Goal: Entertainment & Leisure: Consume media (video, audio)

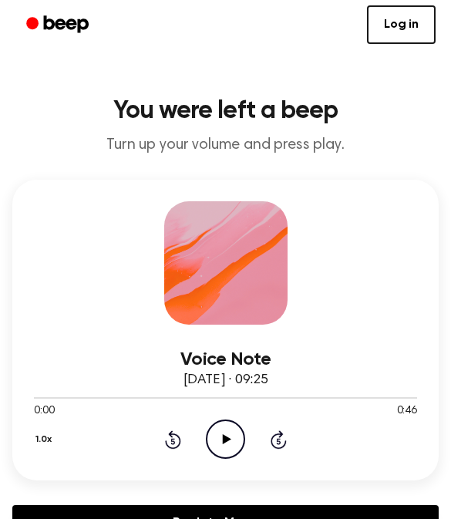
click at [217, 427] on icon "Play Audio" at bounding box center [225, 439] width 39 height 39
click at [219, 438] on icon "Pause Audio" at bounding box center [225, 439] width 39 height 39
click at [238, 443] on icon "Play Audio" at bounding box center [225, 439] width 39 height 39
click at [222, 443] on icon at bounding box center [225, 439] width 7 height 10
click at [178, 443] on icon "Rewind 5 seconds" at bounding box center [172, 440] width 17 height 20
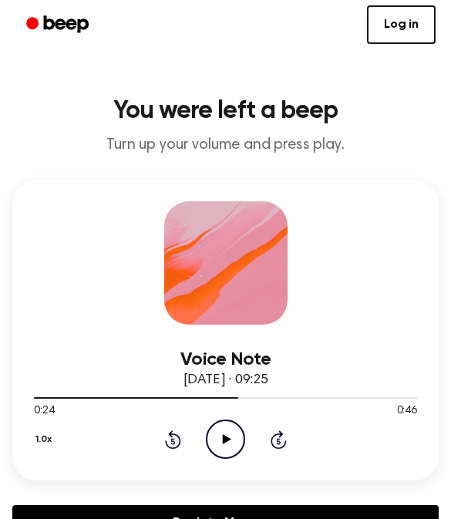
click at [178, 443] on icon "Rewind 5 seconds" at bounding box center [172, 440] width 17 height 20
click at [231, 442] on icon "Play Audio" at bounding box center [225, 439] width 39 height 39
click at [230, 433] on icon "Play Audio" at bounding box center [225, 439] width 39 height 39
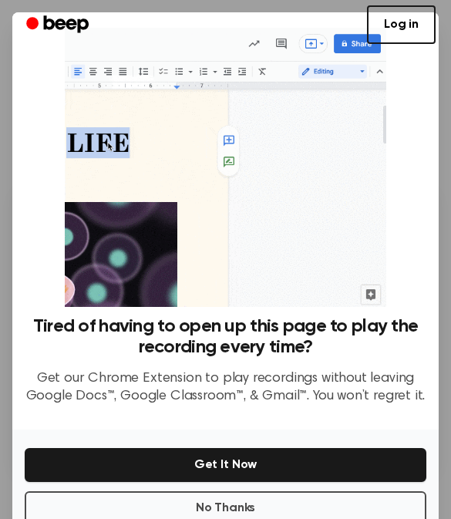
click at [296, 322] on div "Tired of having to open up this page to play the recording every time? Get our …" at bounding box center [225, 273] width 427 height 522
click at [238, 474] on button "Get It Now" at bounding box center [226, 465] width 402 height 34
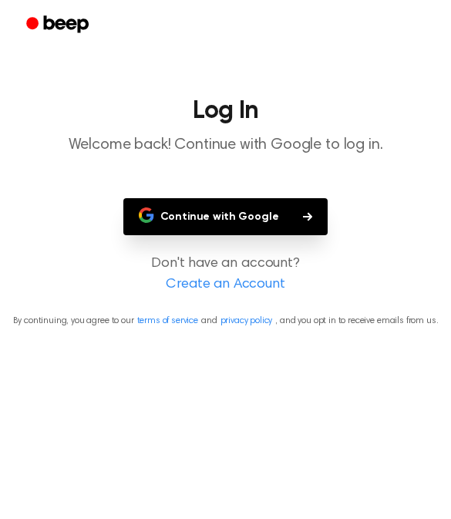
click at [249, 220] on button "Continue with Google" at bounding box center [225, 216] width 205 height 37
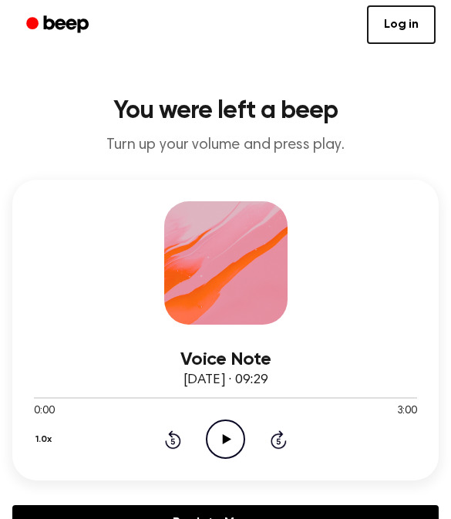
click at [224, 438] on icon at bounding box center [227, 439] width 8 height 10
click at [232, 434] on icon "Pause Audio" at bounding box center [225, 439] width 39 height 39
click at [237, 445] on icon "Play Audio" at bounding box center [225, 439] width 39 height 39
click at [230, 441] on icon "Pause Audio" at bounding box center [225, 439] width 39 height 39
click at [231, 441] on icon "Play Audio" at bounding box center [225, 439] width 39 height 39
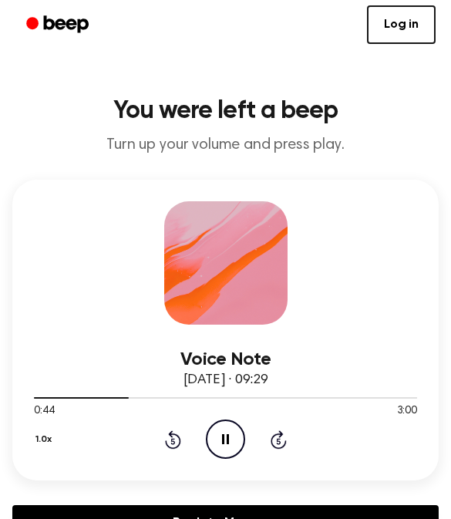
click at [231, 442] on icon "Pause Audio" at bounding box center [225, 439] width 39 height 39
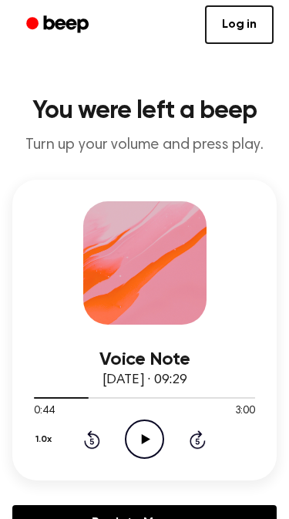
click at [150, 440] on icon at bounding box center [146, 439] width 8 height 10
click at [147, 440] on icon at bounding box center [144, 439] width 7 height 10
click at [138, 441] on icon "Play Audio" at bounding box center [144, 439] width 39 height 39
click at [141, 436] on icon at bounding box center [144, 439] width 7 height 10
click at [154, 436] on icon "Play Audio" at bounding box center [144, 439] width 39 height 39
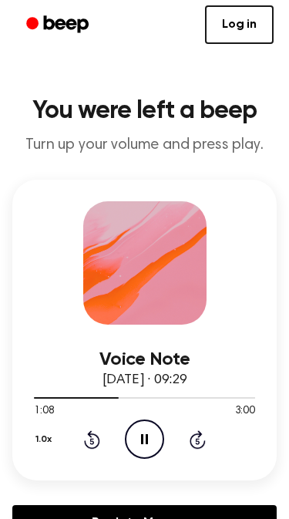
click at [151, 442] on icon "Pause Audio" at bounding box center [144, 439] width 39 height 39
click at [151, 437] on icon "Play Audio" at bounding box center [144, 439] width 39 height 39
click at [151, 438] on icon "Pause Audio" at bounding box center [144, 439] width 39 height 39
click at [140, 446] on icon "Play Audio" at bounding box center [144, 439] width 39 height 39
click at [152, 437] on icon "Pause Audio" at bounding box center [144, 439] width 39 height 39
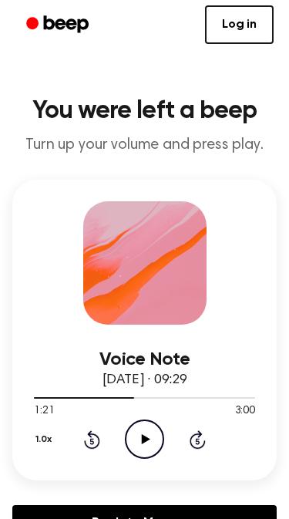
click at [147, 436] on icon "Play Audio" at bounding box center [144, 439] width 39 height 39
click at [149, 430] on icon "Pause Audio" at bounding box center [144, 439] width 39 height 39
click at [147, 443] on icon "Play Audio" at bounding box center [144, 439] width 39 height 39
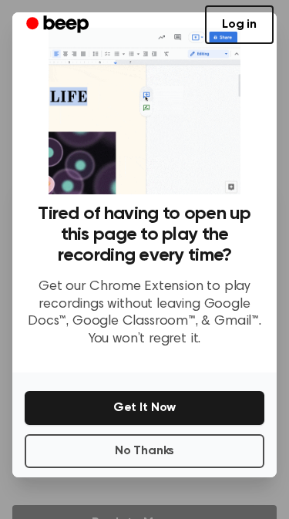
click at [141, 449] on button "No Thanks" at bounding box center [145, 451] width 240 height 34
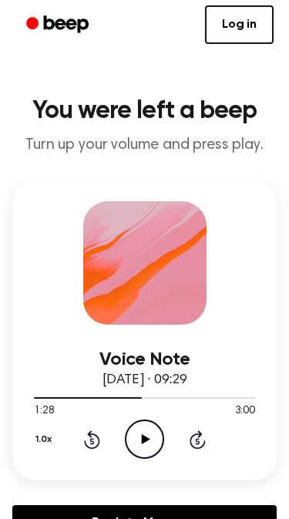
click at [154, 427] on icon "Play Audio" at bounding box center [144, 439] width 39 height 39
click at [150, 438] on icon "Pause Audio" at bounding box center [144, 439] width 39 height 39
click at [140, 447] on icon "Play Audio" at bounding box center [144, 439] width 39 height 39
click at [147, 436] on icon at bounding box center [144, 439] width 7 height 10
click at [153, 434] on icon "Play Audio" at bounding box center [144, 439] width 39 height 39
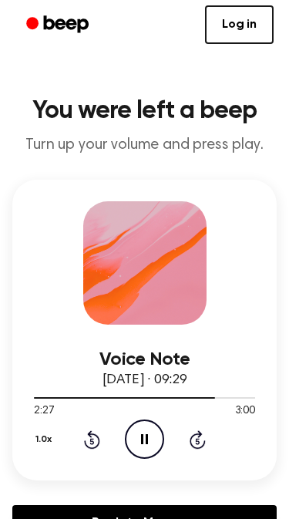
click at [147, 434] on icon at bounding box center [144, 439] width 7 height 10
click at [140, 444] on icon "Play Audio" at bounding box center [144, 439] width 39 height 39
click at [150, 444] on icon "Pause Audio" at bounding box center [144, 439] width 39 height 39
click at [88, 444] on icon "Rewind 5 seconds" at bounding box center [91, 440] width 17 height 20
click at [145, 433] on icon "Play Audio" at bounding box center [144, 439] width 39 height 39
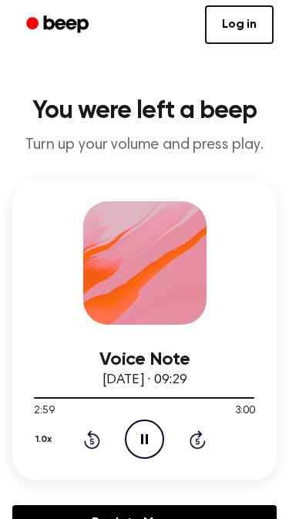
click at [134, 458] on icon "Pause Audio" at bounding box center [144, 439] width 39 height 39
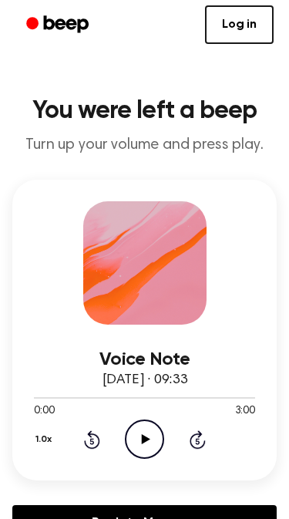
click at [140, 436] on icon "Play Audio" at bounding box center [144, 439] width 39 height 39
click at [154, 430] on icon "Pause Audio" at bounding box center [144, 439] width 39 height 39
click at [137, 448] on icon "Play Audio" at bounding box center [144, 439] width 39 height 39
click at [149, 443] on icon "Pause Audio" at bounding box center [144, 439] width 39 height 39
click at [91, 446] on icon "Rewind 5 seconds" at bounding box center [91, 440] width 17 height 20
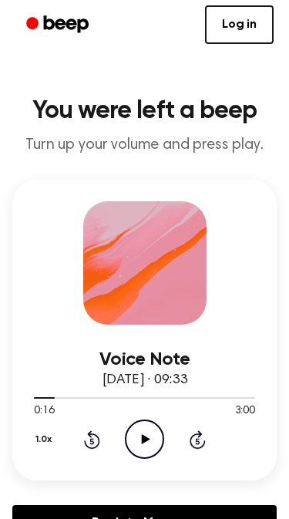
click at [136, 438] on icon "Play Audio" at bounding box center [144, 439] width 39 height 39
click at [144, 430] on icon "Pause Audio" at bounding box center [144, 439] width 39 height 39
click at [145, 446] on icon "Play Audio" at bounding box center [144, 439] width 39 height 39
click at [141, 442] on icon at bounding box center [144, 439] width 7 height 10
click at [133, 441] on icon "Play Audio" at bounding box center [144, 439] width 39 height 39
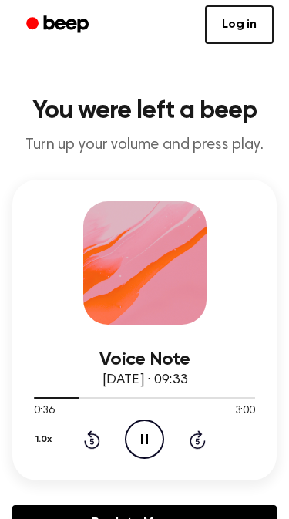
click at [141, 442] on icon at bounding box center [144, 439] width 7 height 10
click at [128, 433] on icon "Play Audio" at bounding box center [144, 439] width 39 height 39
click at [144, 442] on icon at bounding box center [144, 439] width 7 height 10
click at [141, 441] on icon "Play Audio" at bounding box center [144, 439] width 39 height 39
click at [147, 434] on icon "Pause Audio" at bounding box center [144, 439] width 39 height 39
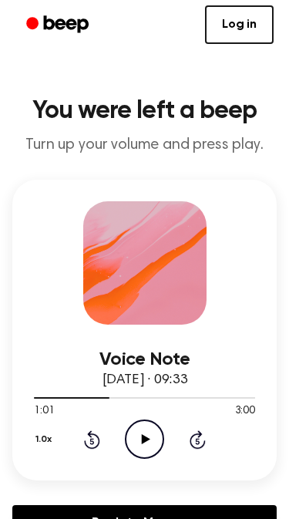
click at [143, 445] on icon "Play Audio" at bounding box center [144, 439] width 39 height 39
click at [152, 438] on icon "Pause Audio" at bounding box center [144, 439] width 39 height 39
click at [129, 454] on icon "Play Audio" at bounding box center [144, 439] width 39 height 39
click at [133, 434] on icon "Pause Audio" at bounding box center [144, 439] width 39 height 39
click at [143, 436] on icon at bounding box center [146, 439] width 8 height 10
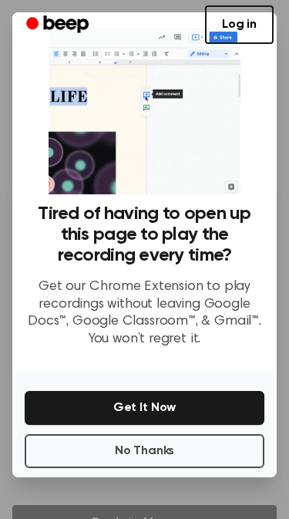
click at [207, 454] on button "No Thanks" at bounding box center [145, 451] width 240 height 34
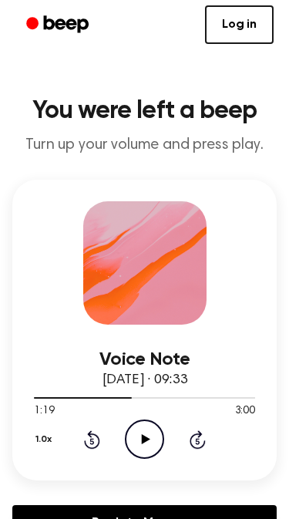
click at [156, 447] on icon "Play Audio" at bounding box center [144, 439] width 39 height 39
click at [144, 441] on icon at bounding box center [144, 439] width 7 height 10
click at [137, 431] on icon "Play Audio" at bounding box center [144, 439] width 39 height 39
click at [136, 434] on icon "Pause Audio" at bounding box center [144, 439] width 39 height 39
click at [147, 437] on icon "Play Audio" at bounding box center [144, 439] width 39 height 39
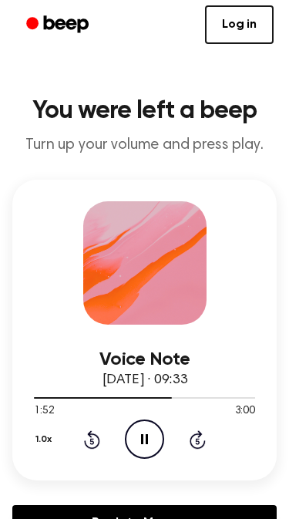
click at [139, 446] on icon "Pause Audio" at bounding box center [144, 439] width 39 height 39
click at [137, 437] on icon "Play Audio" at bounding box center [144, 439] width 39 height 39
click at [139, 434] on icon "Pause Audio" at bounding box center [144, 439] width 39 height 39
click at [143, 445] on icon "Play Audio" at bounding box center [144, 439] width 39 height 39
click at [151, 439] on icon "Pause Audio" at bounding box center [144, 439] width 39 height 39
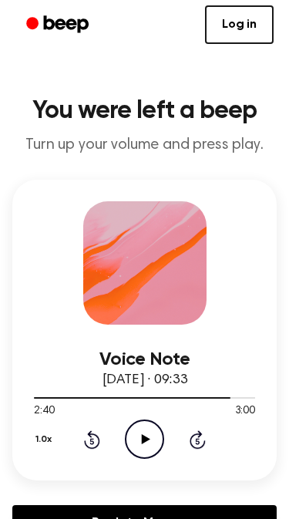
click at [135, 438] on icon "Play Audio" at bounding box center [144, 439] width 39 height 39
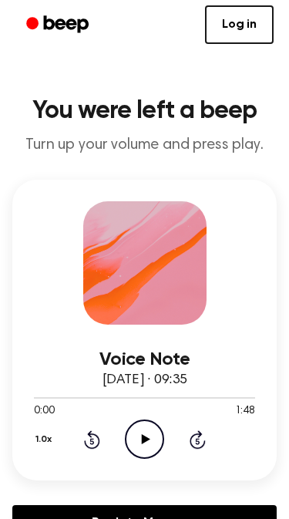
click at [147, 451] on icon "Play Audio" at bounding box center [144, 439] width 39 height 39
click at [147, 433] on icon "Pause Audio" at bounding box center [144, 439] width 39 height 39
click at [141, 443] on icon "Play Audio" at bounding box center [144, 439] width 39 height 39
click at [144, 443] on icon "Pause Audio" at bounding box center [144, 439] width 39 height 39
click at [143, 442] on icon at bounding box center [146, 439] width 8 height 10
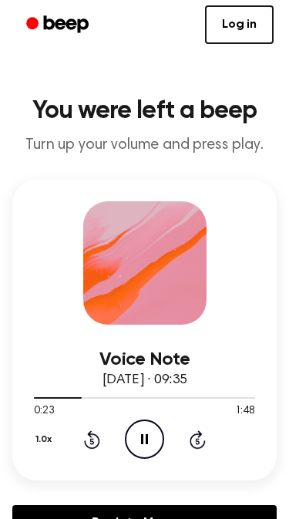
click at [141, 438] on icon at bounding box center [144, 439] width 7 height 10
